Goal: Navigation & Orientation: Find specific page/section

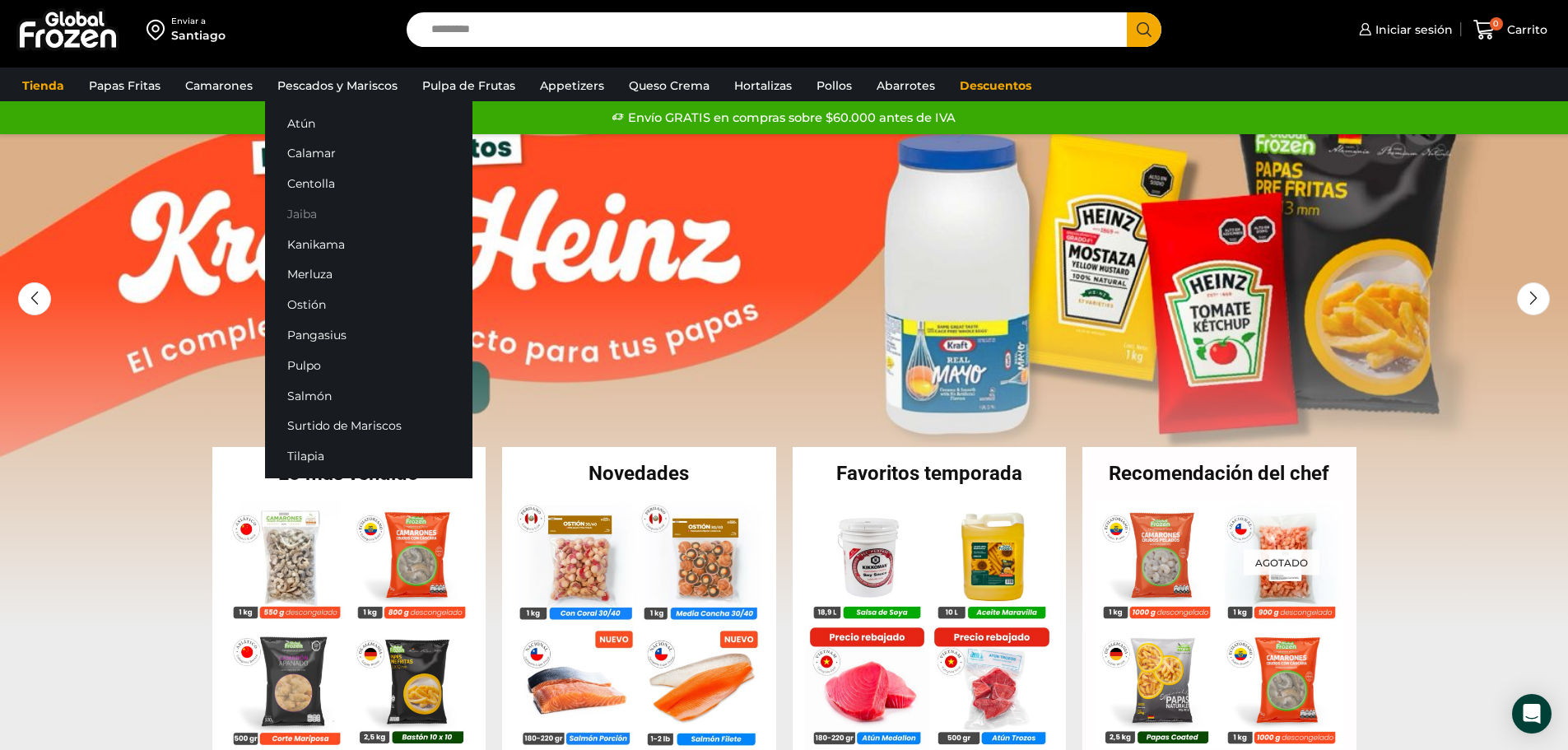
click at [301, 212] on link "Jaiba" at bounding box center [368, 213] width 207 height 30
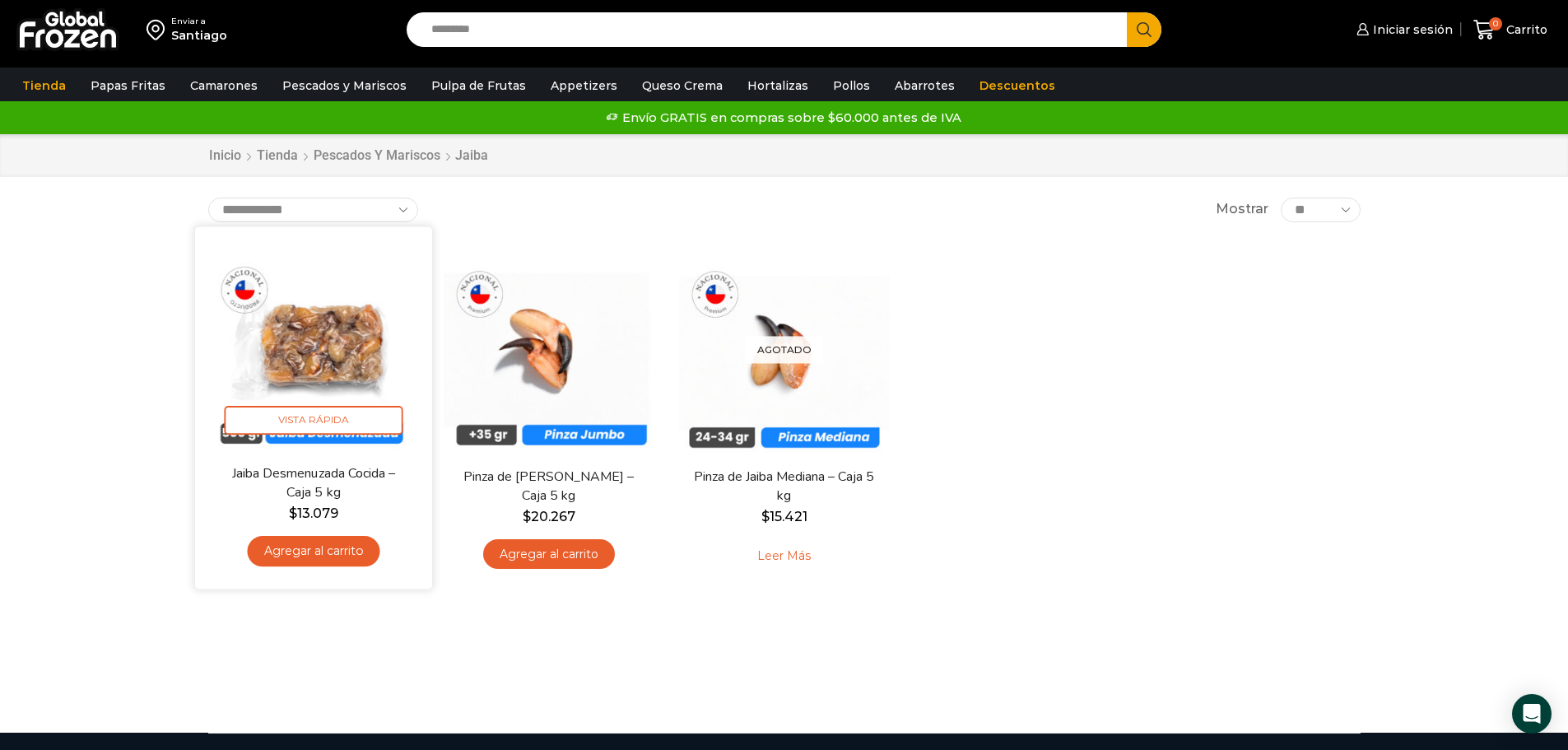
click at [321, 351] on img at bounding box center [313, 345] width 213 height 213
